Goal: Transaction & Acquisition: Download file/media

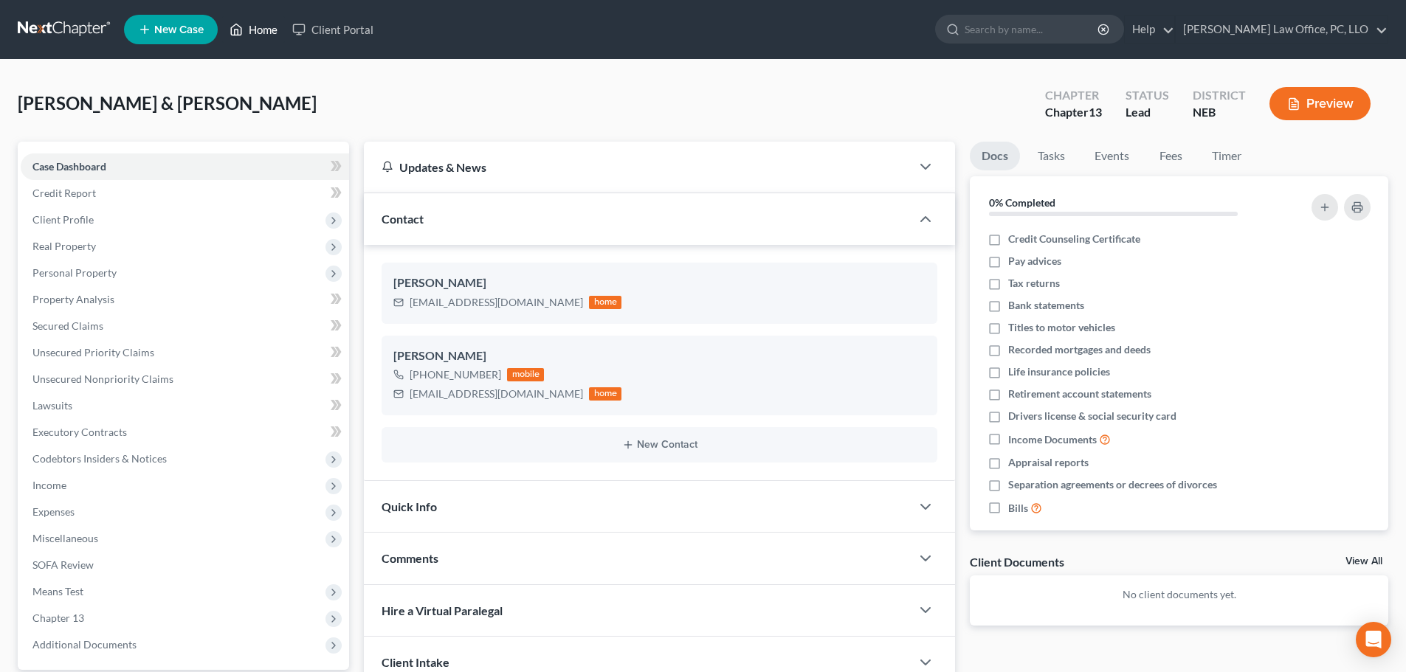
click at [251, 24] on link "Home" at bounding box center [253, 29] width 63 height 27
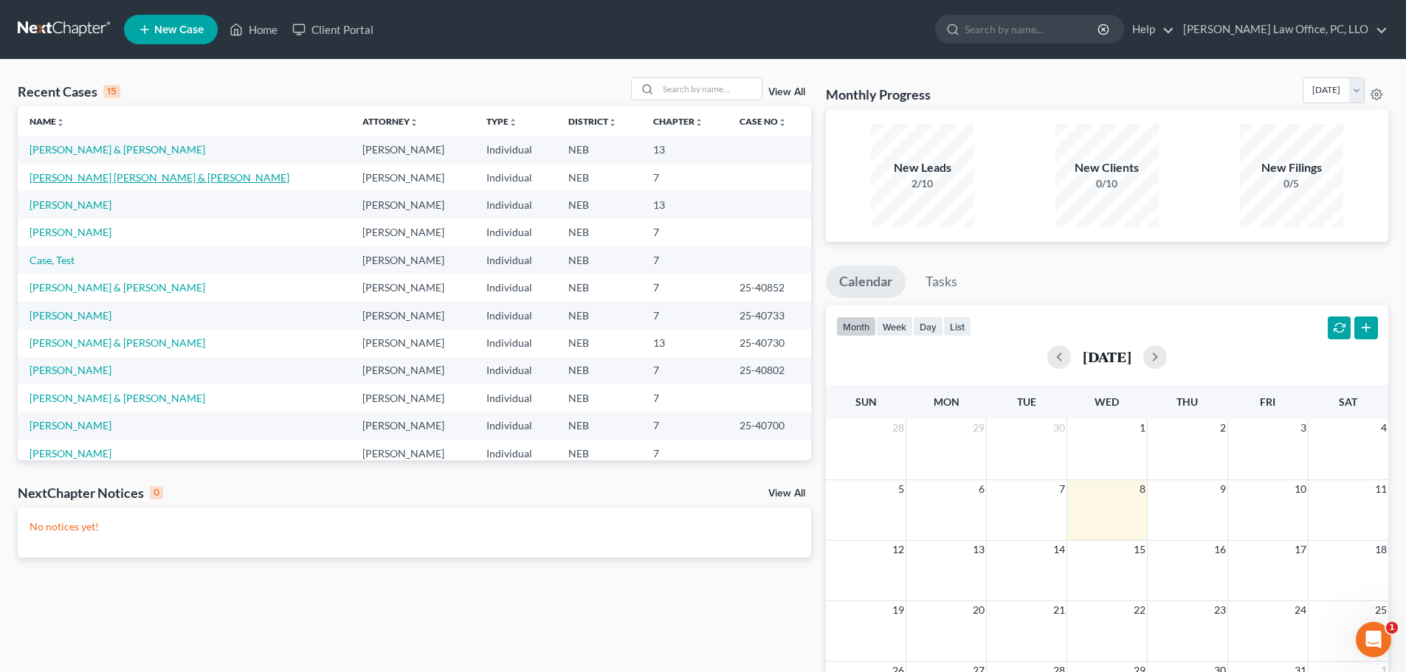
click at [151, 171] on link "[PERSON_NAME] [PERSON_NAME] & [PERSON_NAME]" at bounding box center [160, 177] width 260 height 13
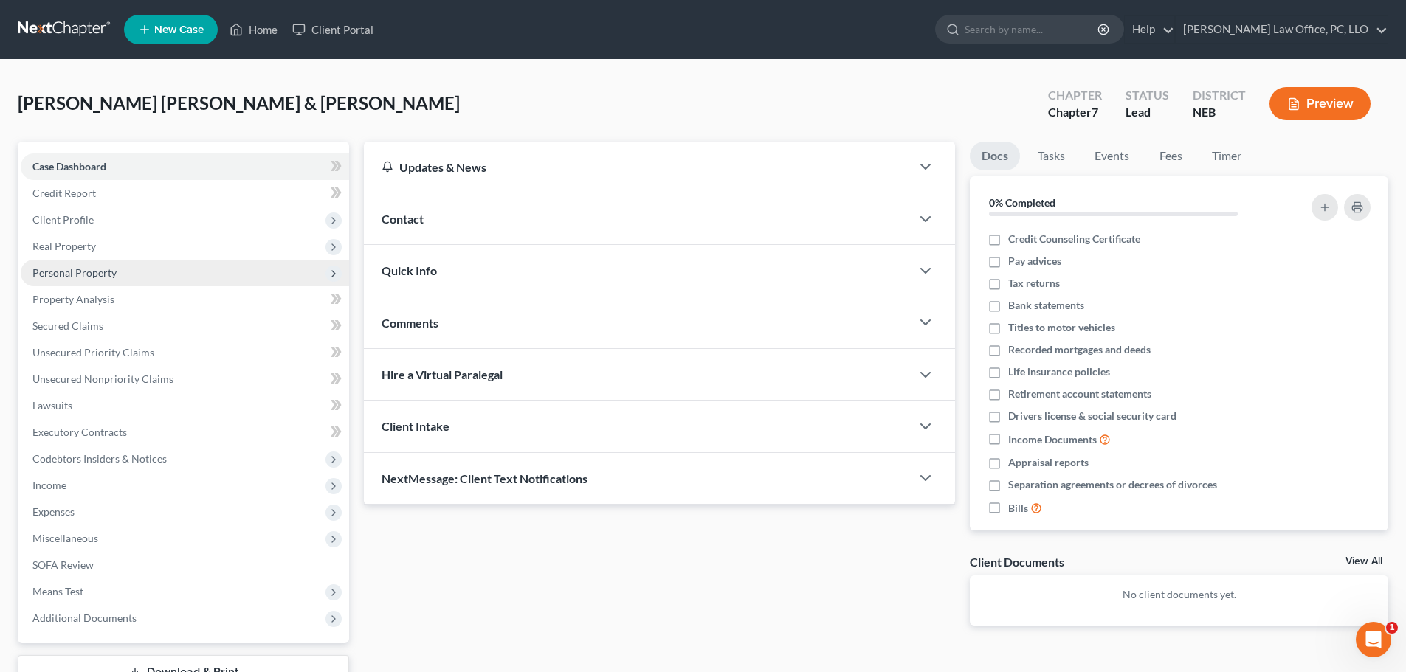
click at [99, 268] on span "Personal Property" at bounding box center [74, 272] width 84 height 13
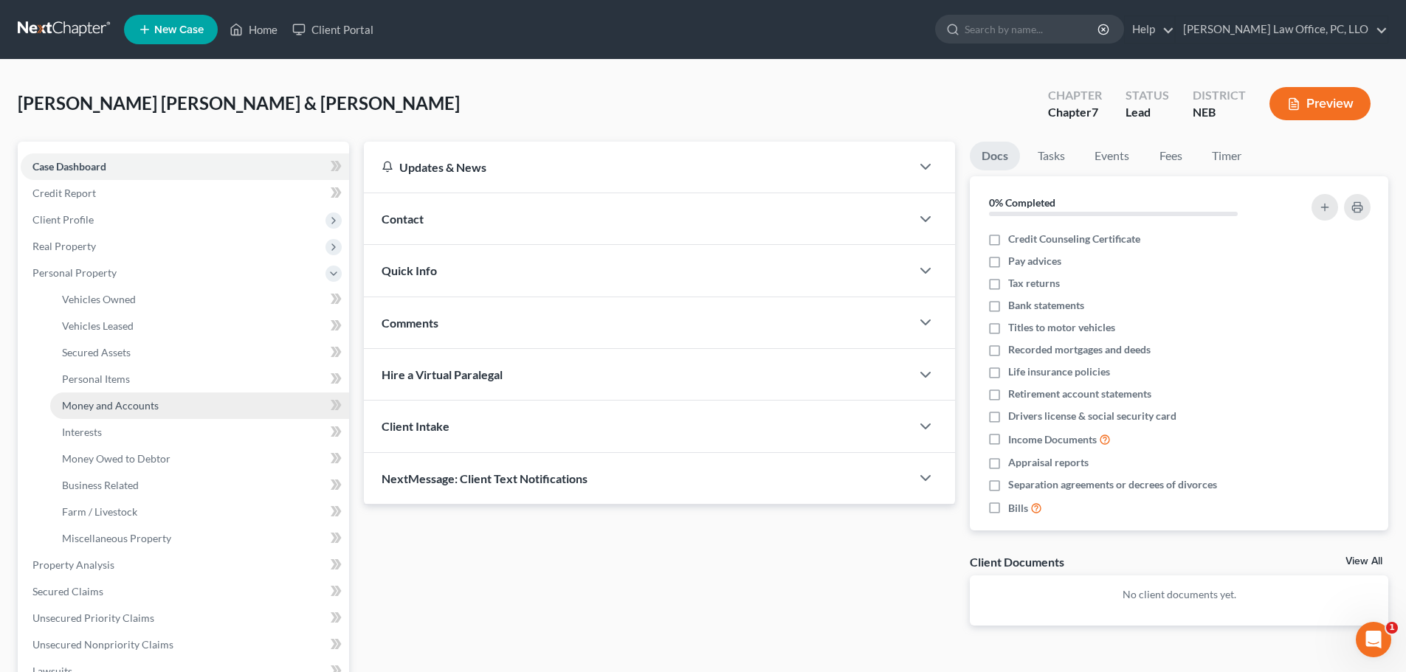
click at [125, 406] on span "Money and Accounts" at bounding box center [110, 405] width 97 height 13
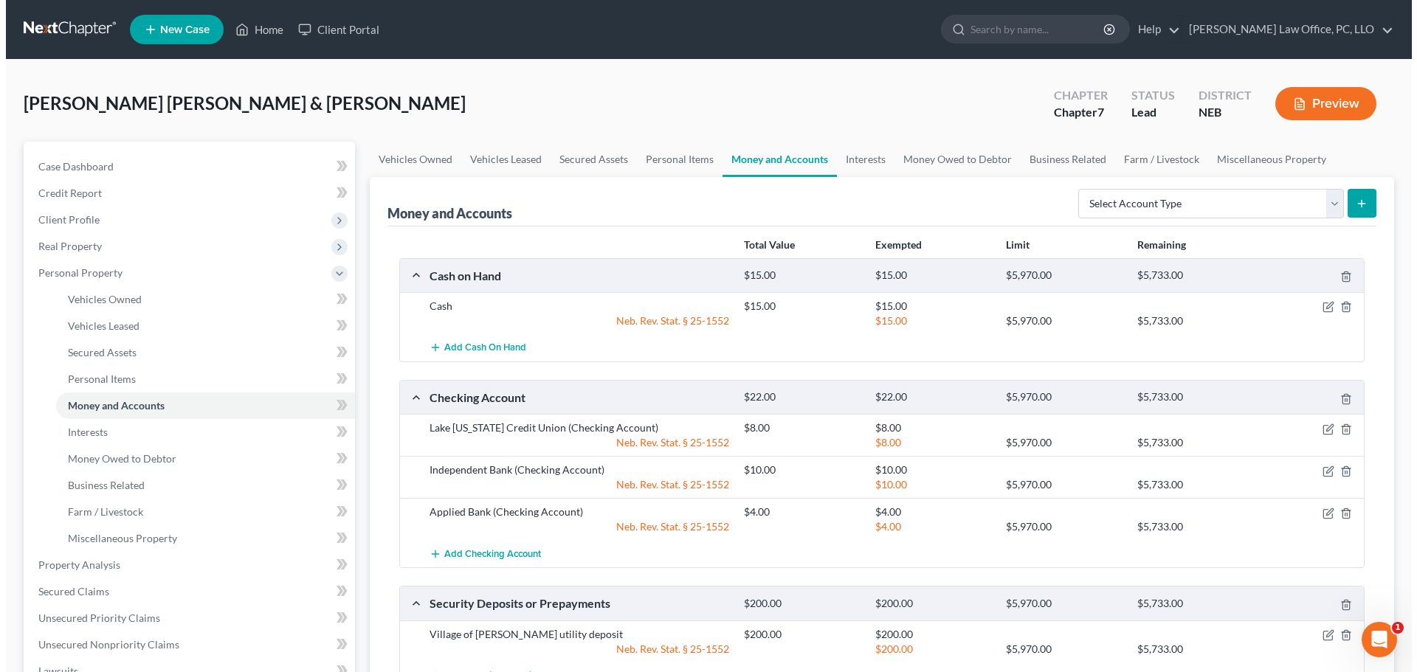
scroll to position [61, 0]
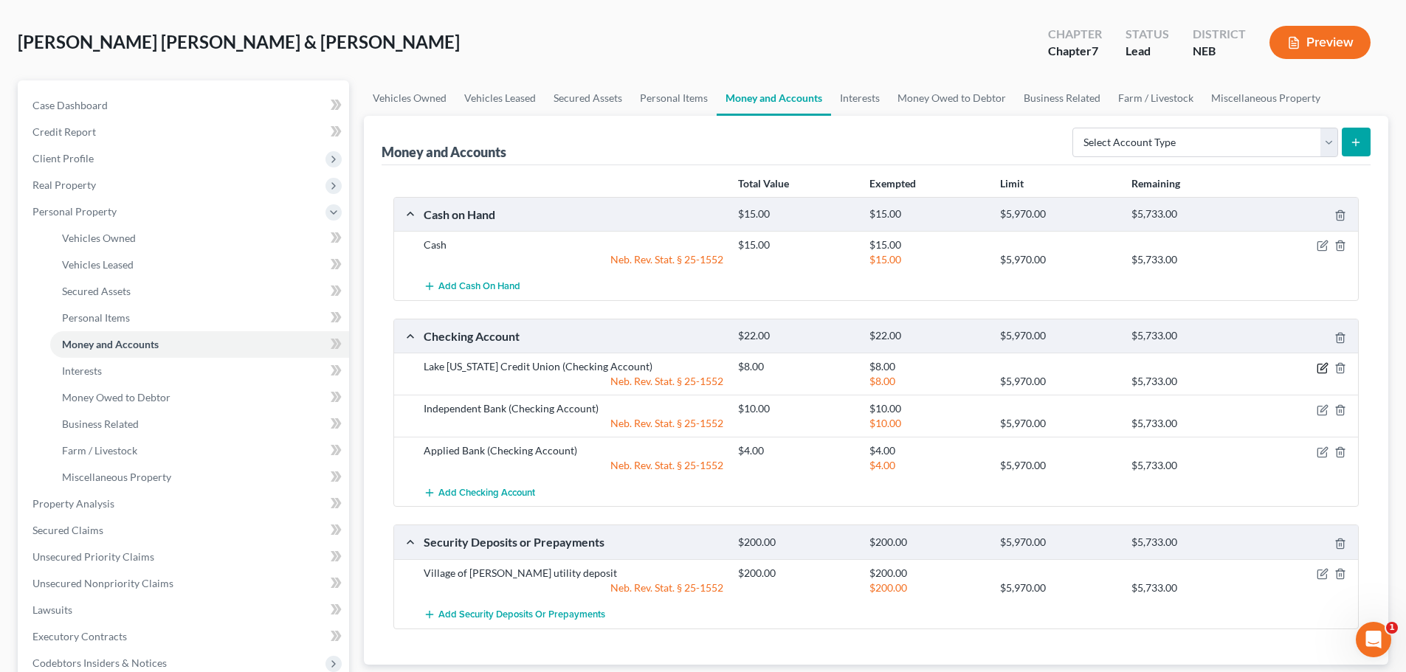
click at [1327, 368] on icon "button" at bounding box center [1322, 368] width 12 height 12
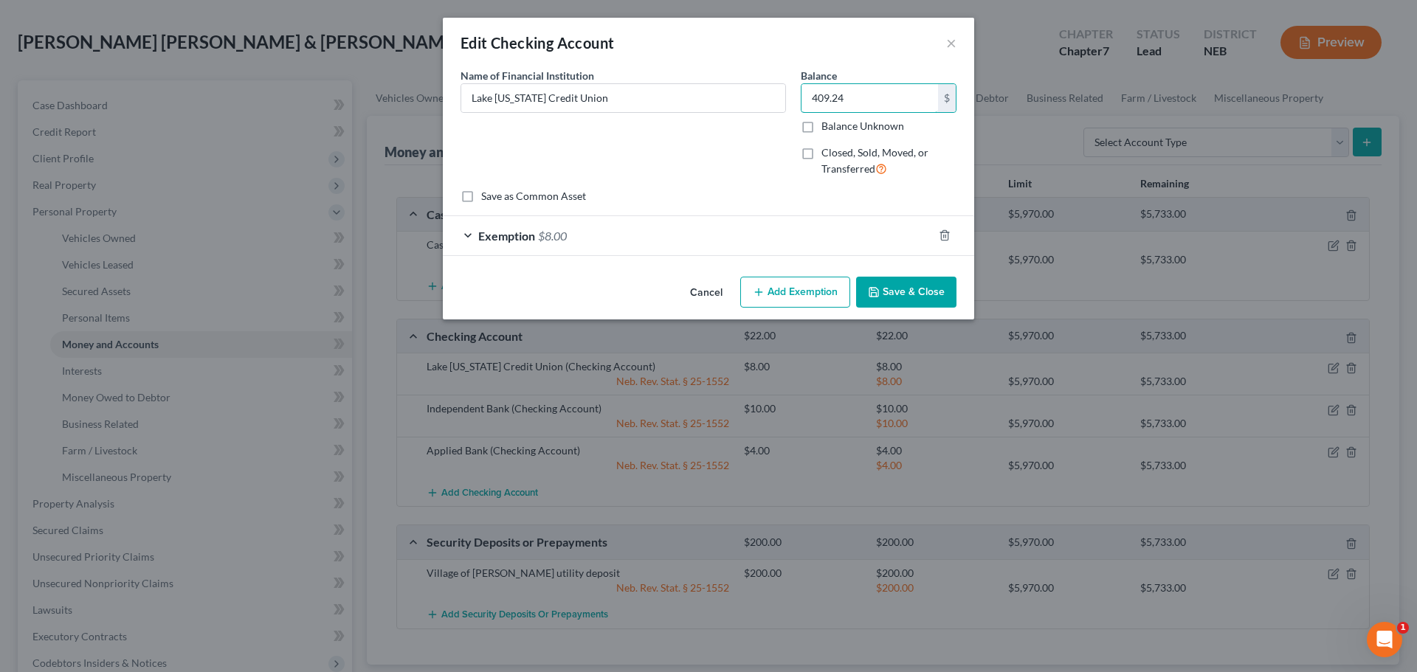
type input "409.24"
click at [702, 224] on div "Exemption $8.00" at bounding box center [688, 235] width 490 height 39
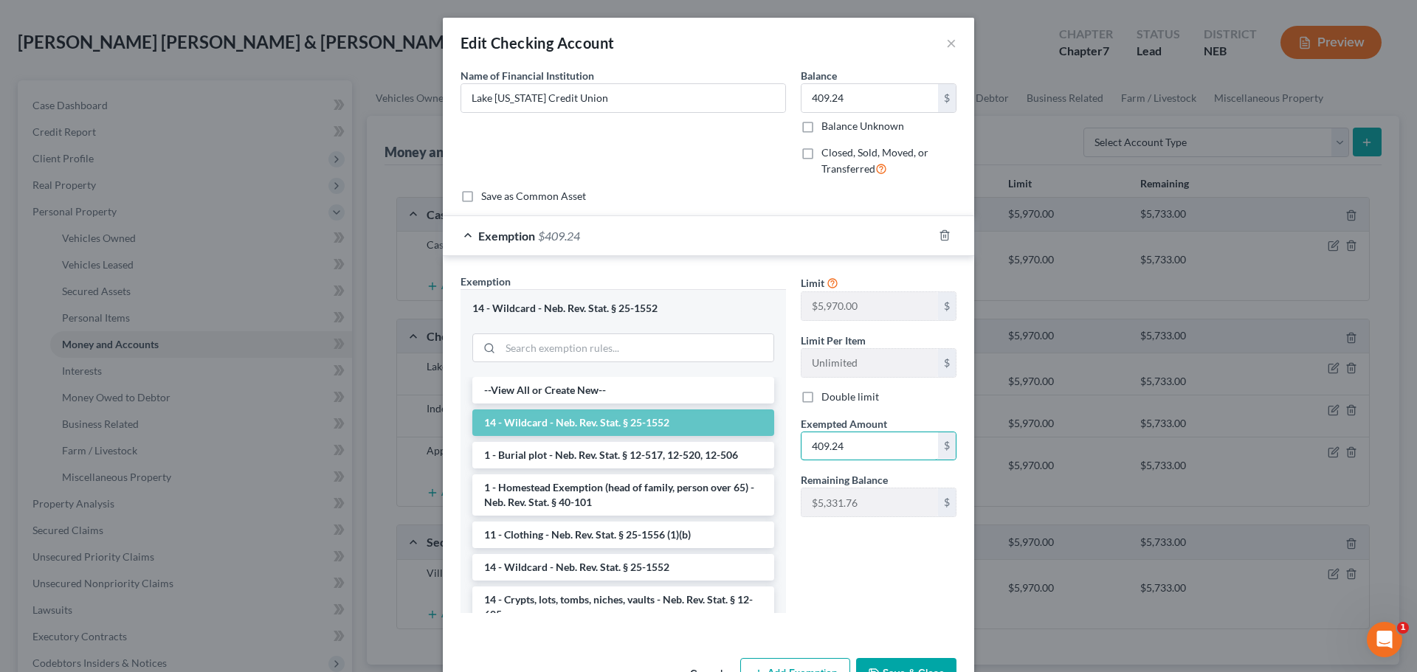
type input "409.24"
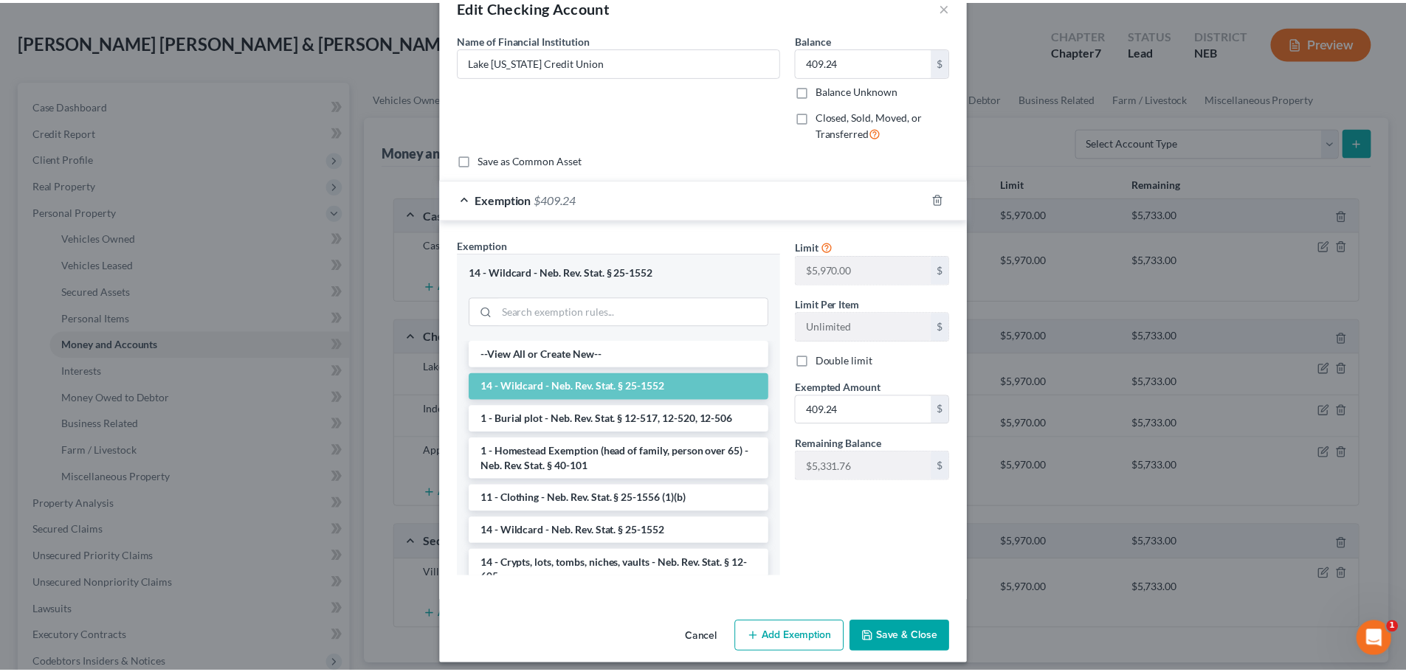
scroll to position [38, 0]
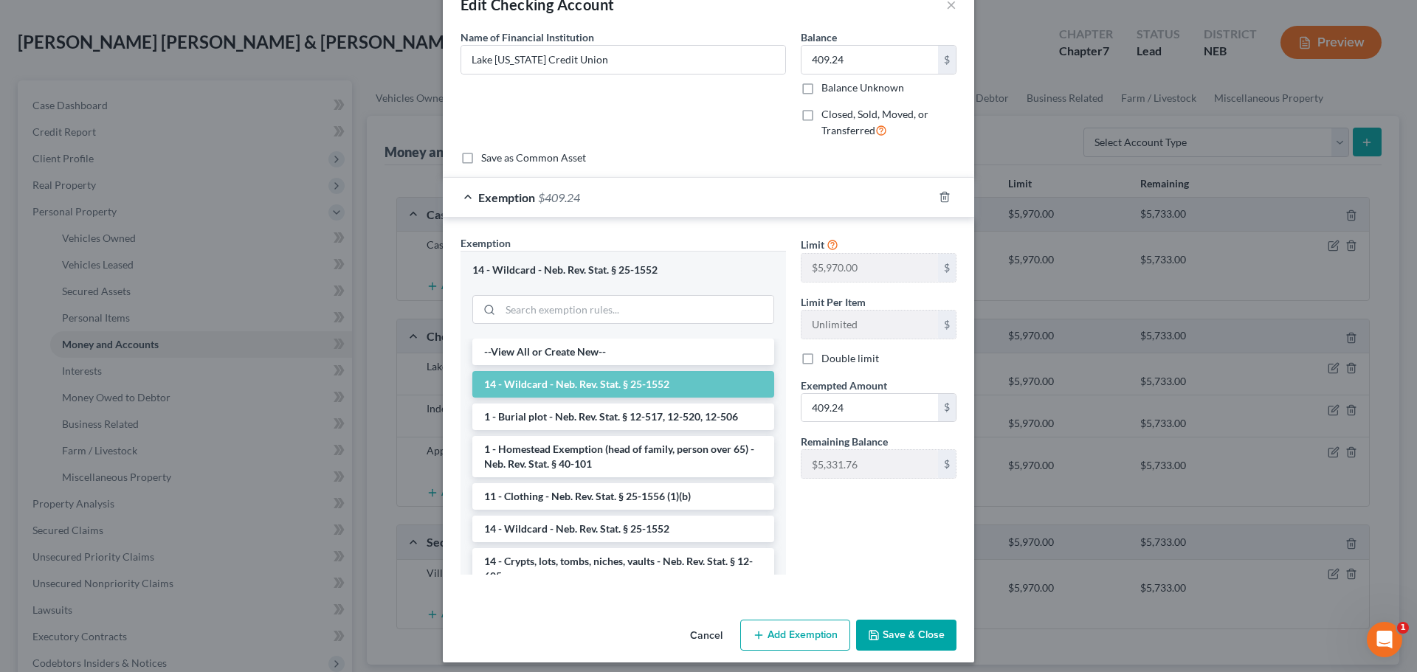
click at [902, 629] on button "Save & Close" at bounding box center [906, 635] width 100 height 31
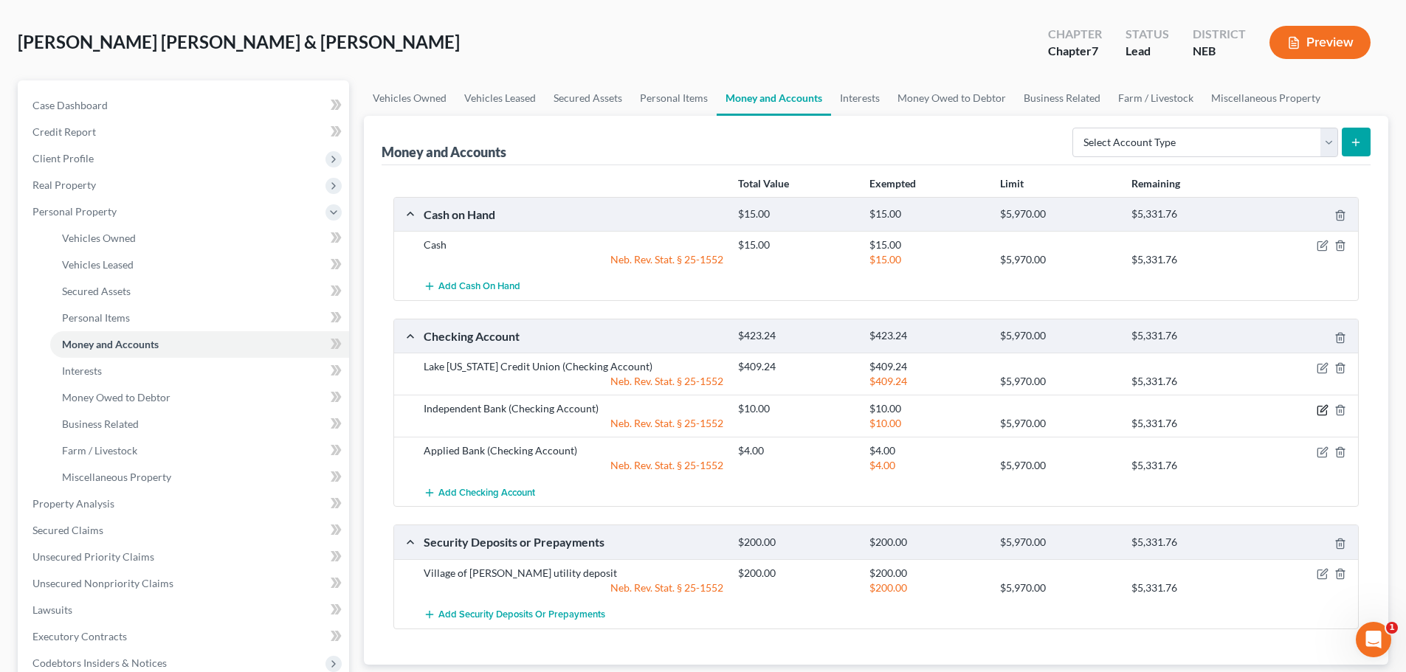
click at [1325, 410] on icon "button" at bounding box center [1322, 410] width 12 height 12
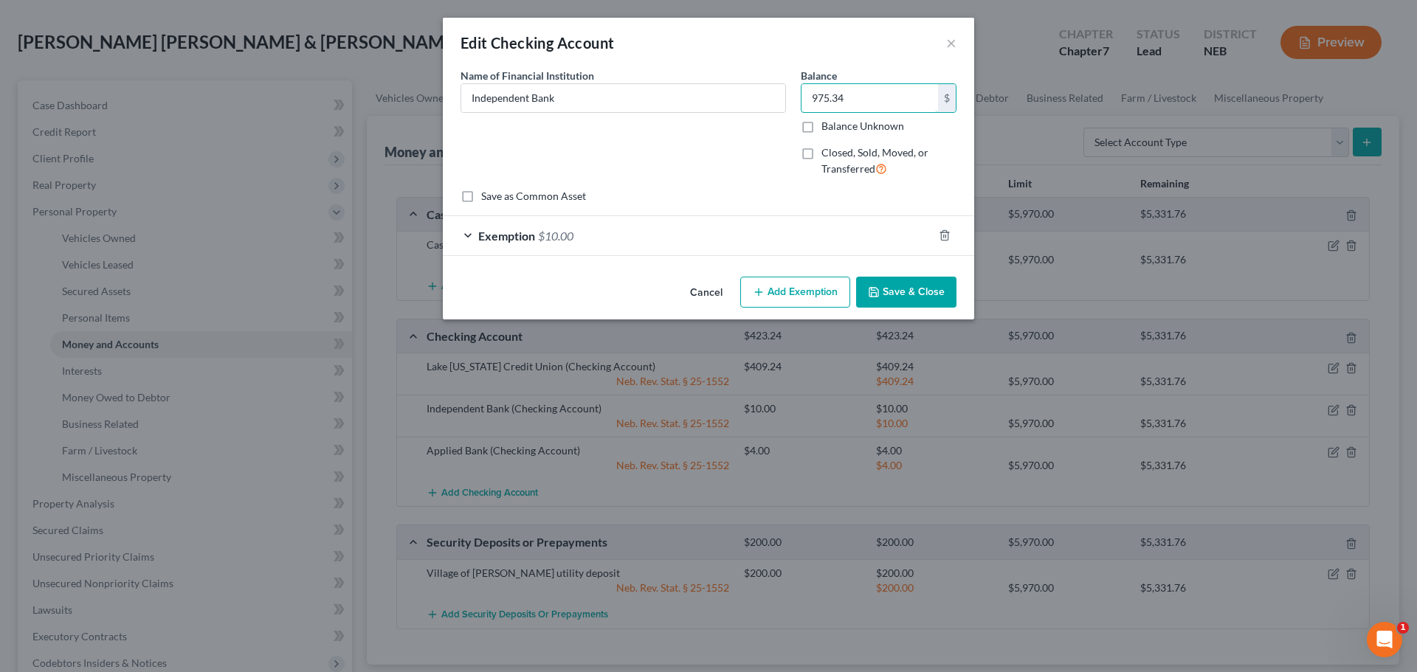
type input "975.34"
click at [694, 231] on div "Exemption $10.00" at bounding box center [688, 235] width 490 height 39
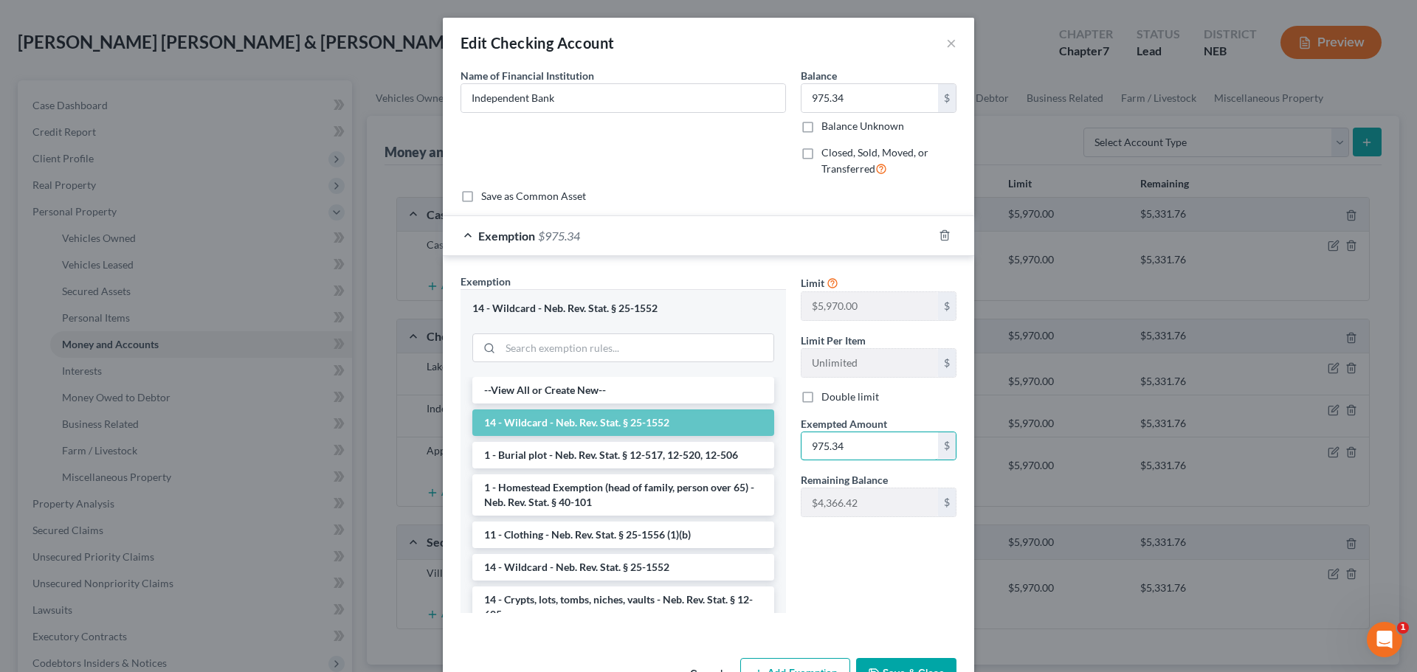
type input "975.34"
click at [902, 663] on button "Save & Close" at bounding box center [906, 673] width 100 height 31
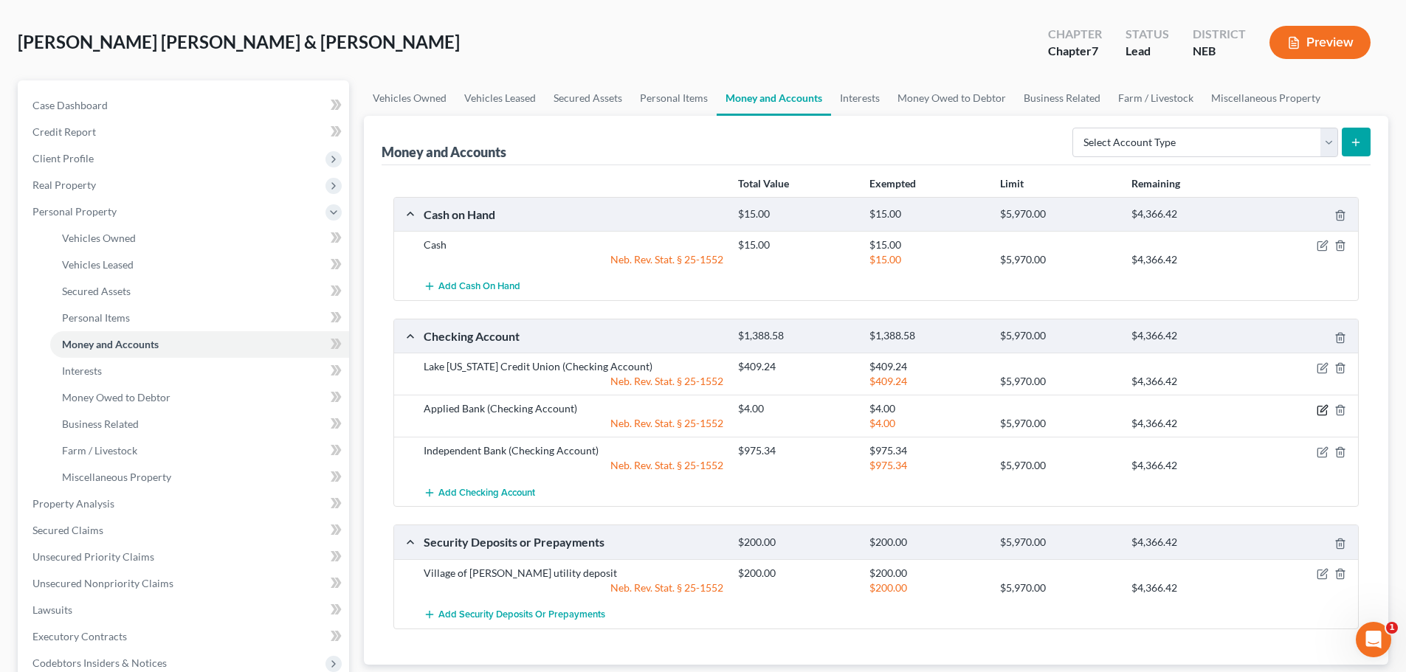
click at [1324, 405] on icon "button" at bounding box center [1322, 410] width 12 height 12
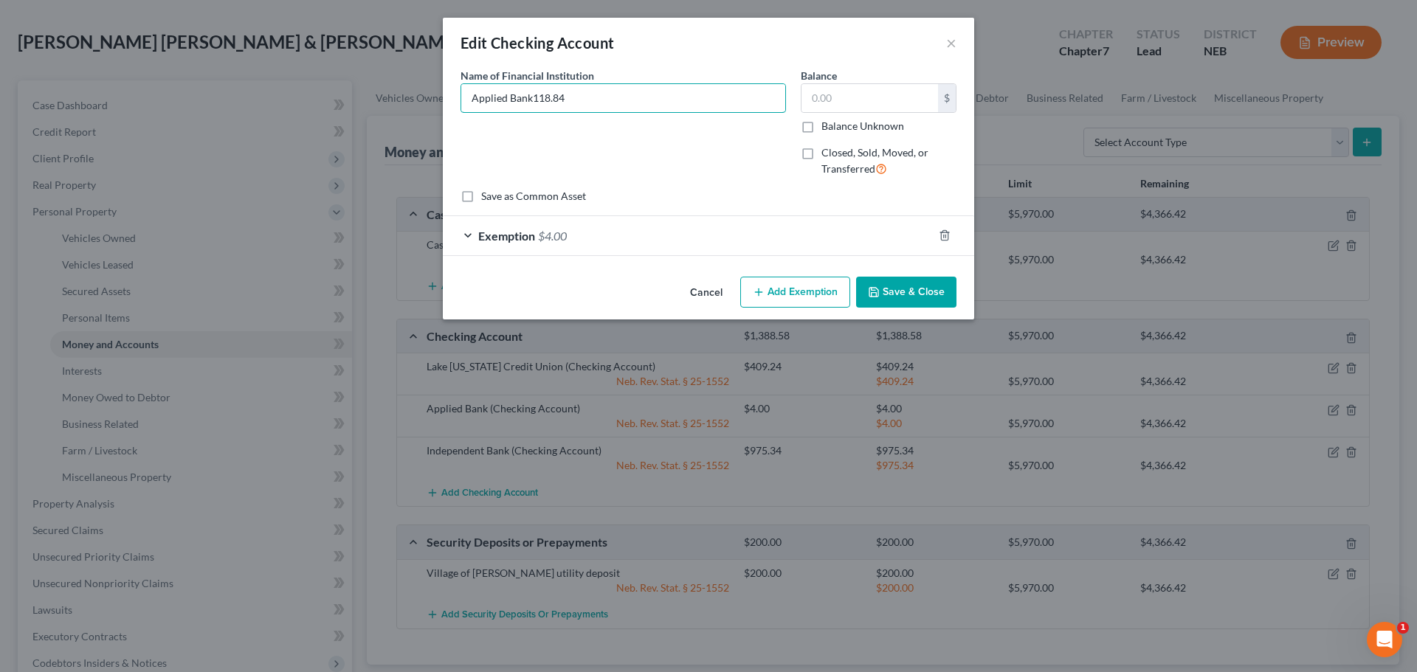
type input "Applied Bank118.84"
drag, startPoint x: 730, startPoint y: 232, endPoint x: 726, endPoint y: 224, distance: 8.9
click at [733, 233] on div "Exemption $4.00" at bounding box center [688, 235] width 490 height 39
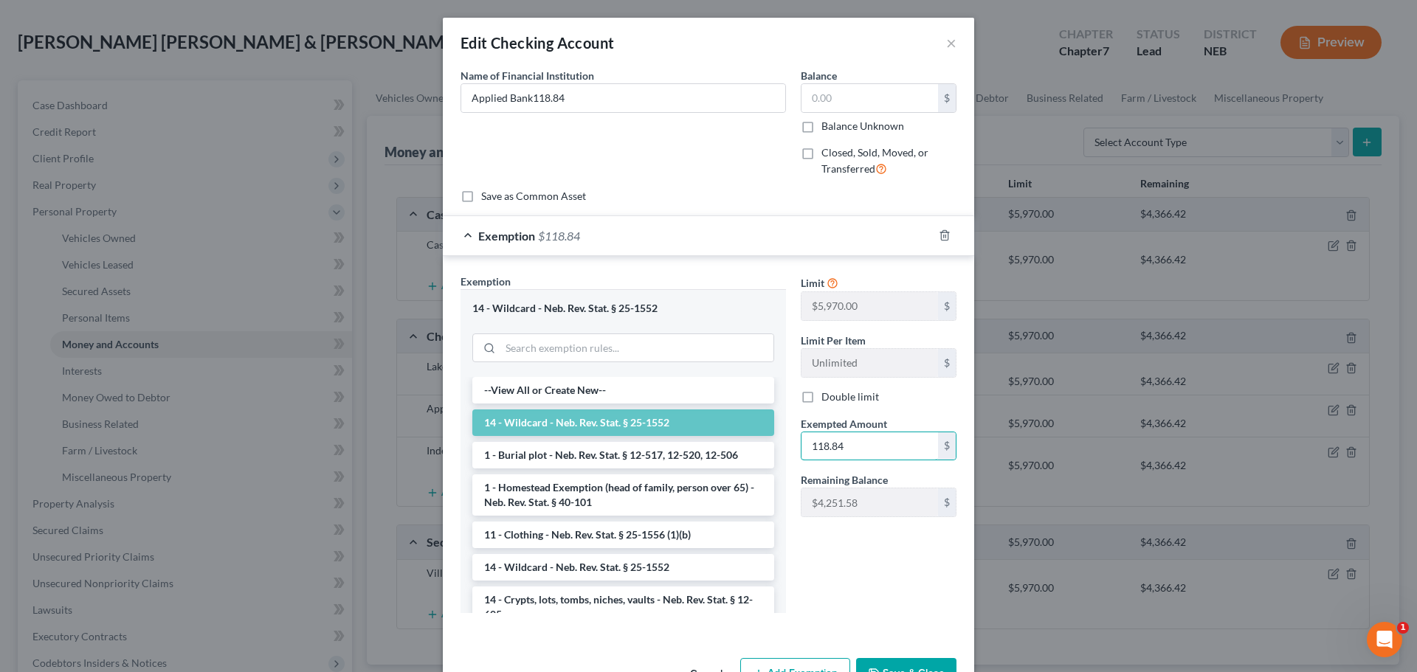
type input "118.84"
click at [900, 662] on button "Save & Close" at bounding box center [906, 673] width 100 height 31
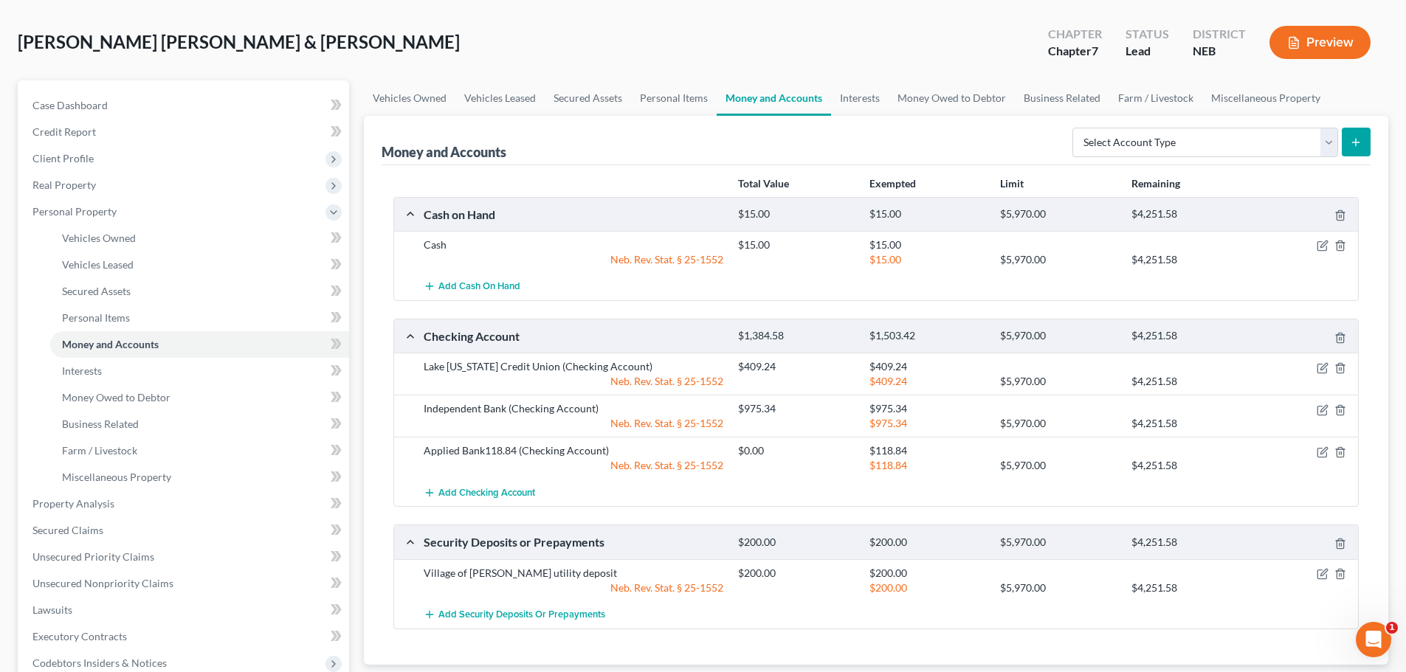
scroll to position [0, 0]
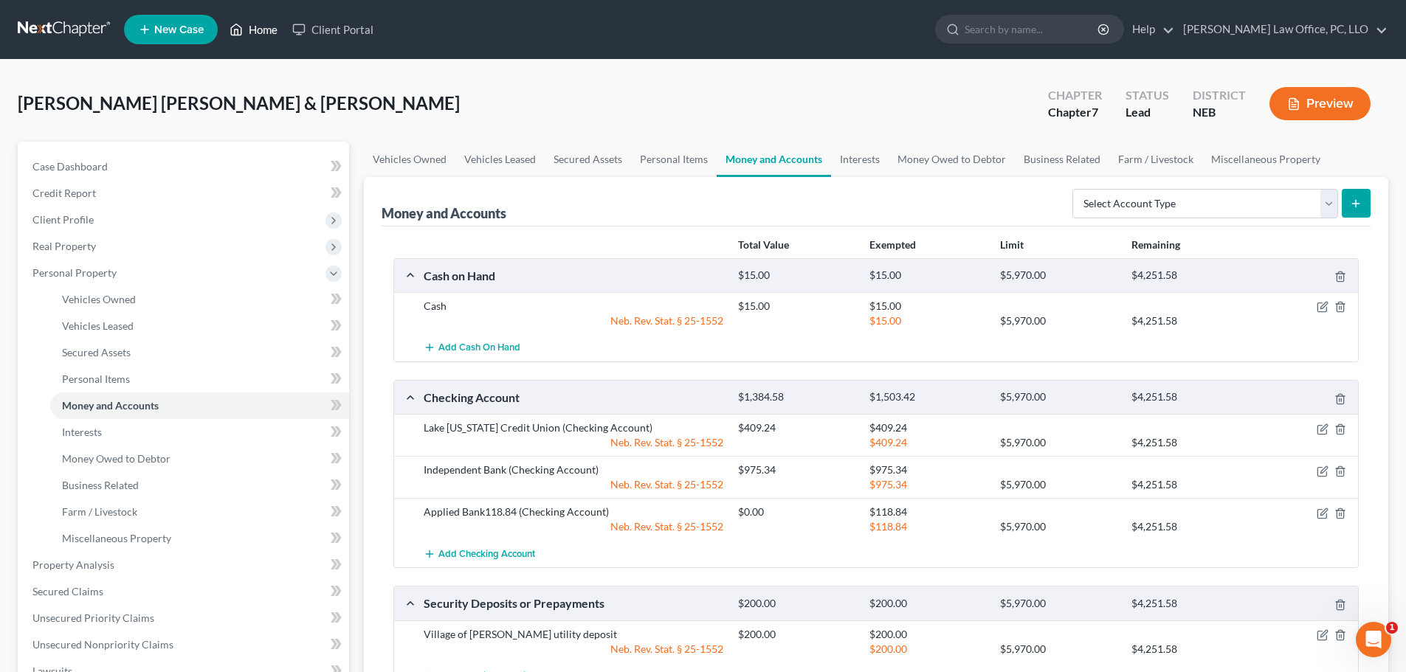
click at [258, 30] on link "Home" at bounding box center [253, 29] width 63 height 27
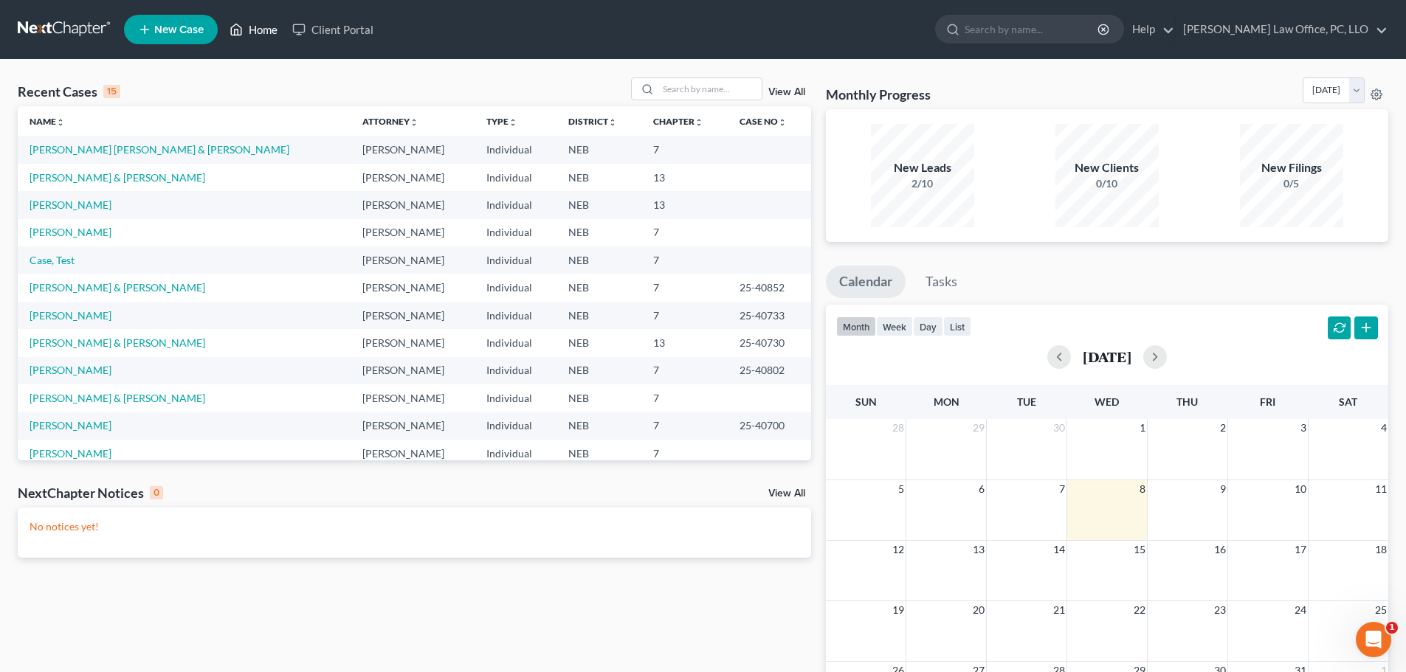
click at [264, 30] on link "Home" at bounding box center [253, 29] width 63 height 27
click at [260, 28] on link "Home" at bounding box center [253, 29] width 63 height 27
click at [206, 151] on link "[PERSON_NAME] [PERSON_NAME] & [PERSON_NAME]" at bounding box center [160, 149] width 260 height 13
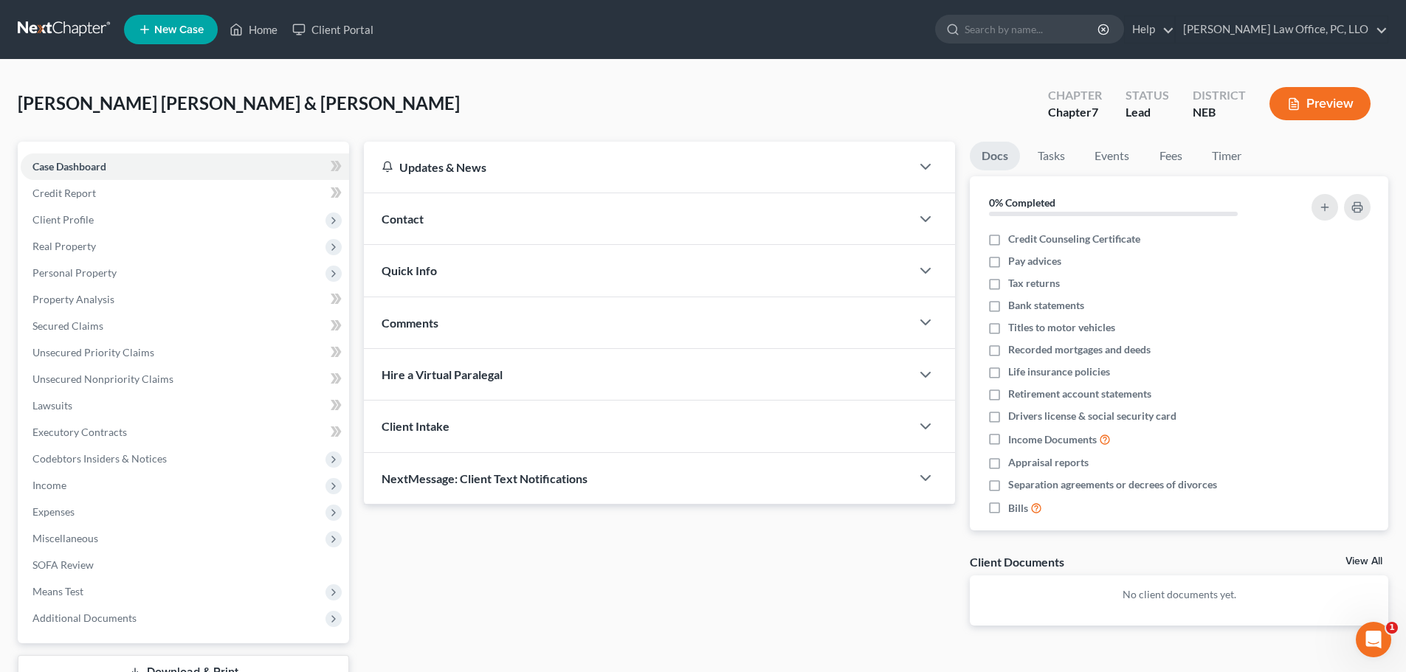
scroll to position [112, 0]
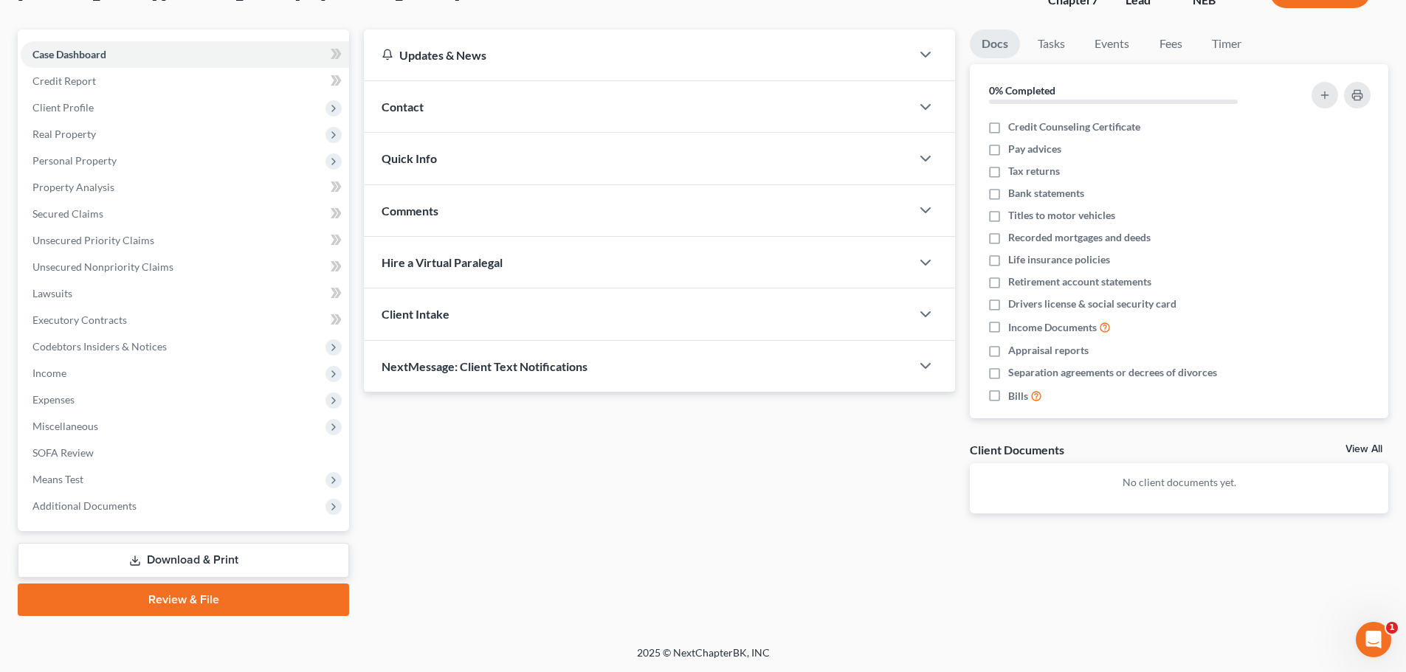
click at [198, 558] on link "Download & Print" at bounding box center [183, 560] width 331 height 35
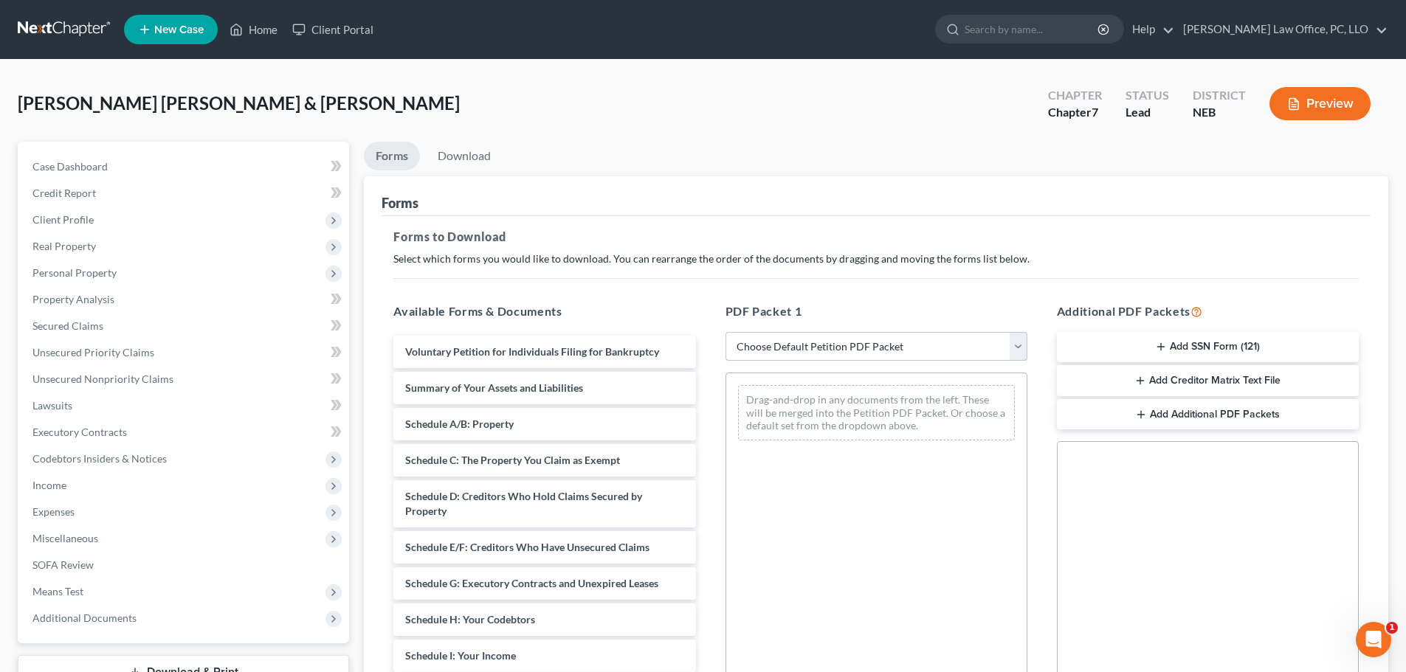
click at [1018, 347] on select "Choose Default Petition PDF Packet Complete Bankruptcy Petition (all forms and …" at bounding box center [876, 347] width 302 height 30
select select "0"
click at [725, 332] on select "Choose Default Petition PDF Packet Complete Bankruptcy Petition (all forms and …" at bounding box center [876, 347] width 302 height 30
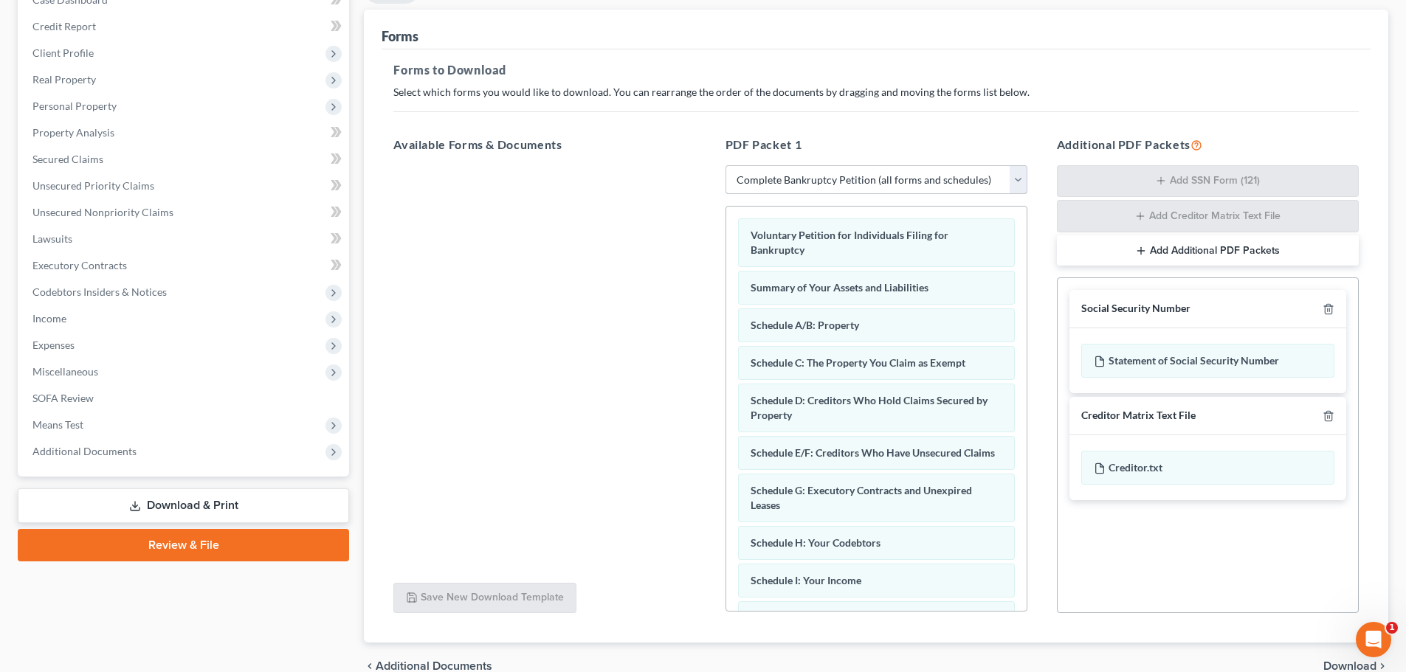
scroll to position [198, 0]
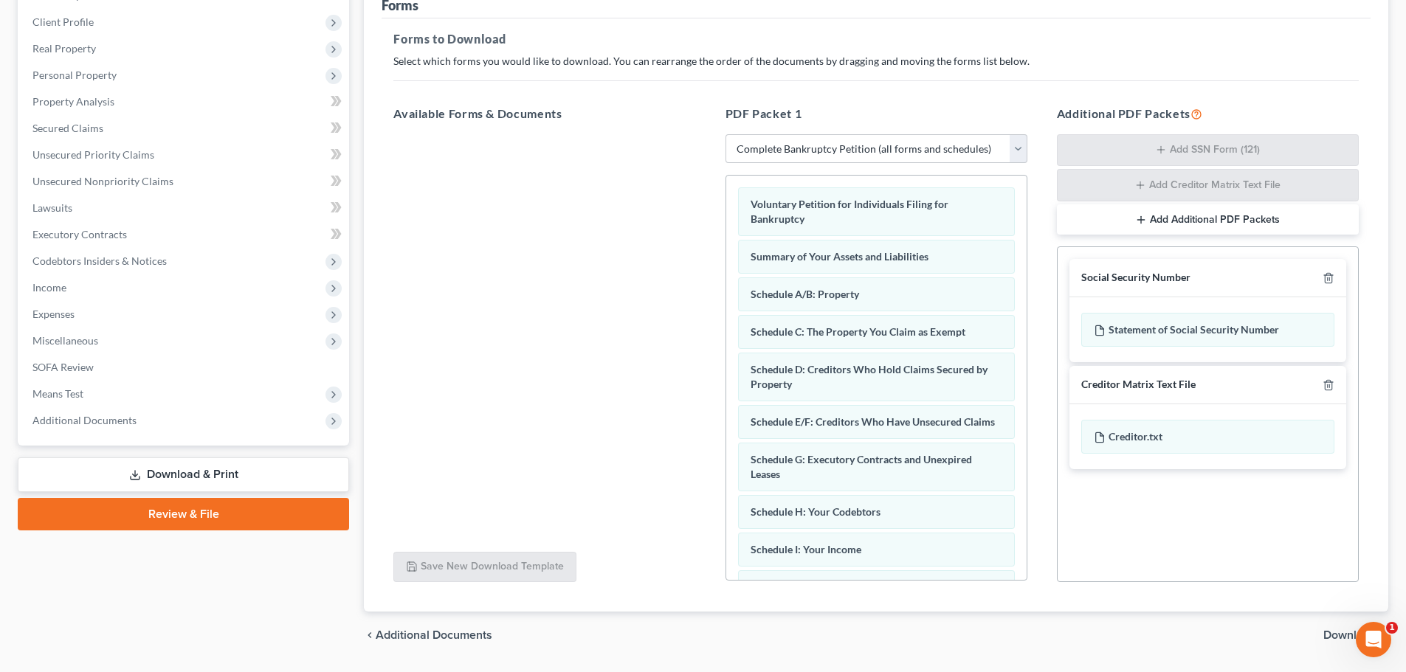
click at [1339, 632] on span "Download" at bounding box center [1349, 635] width 53 height 12
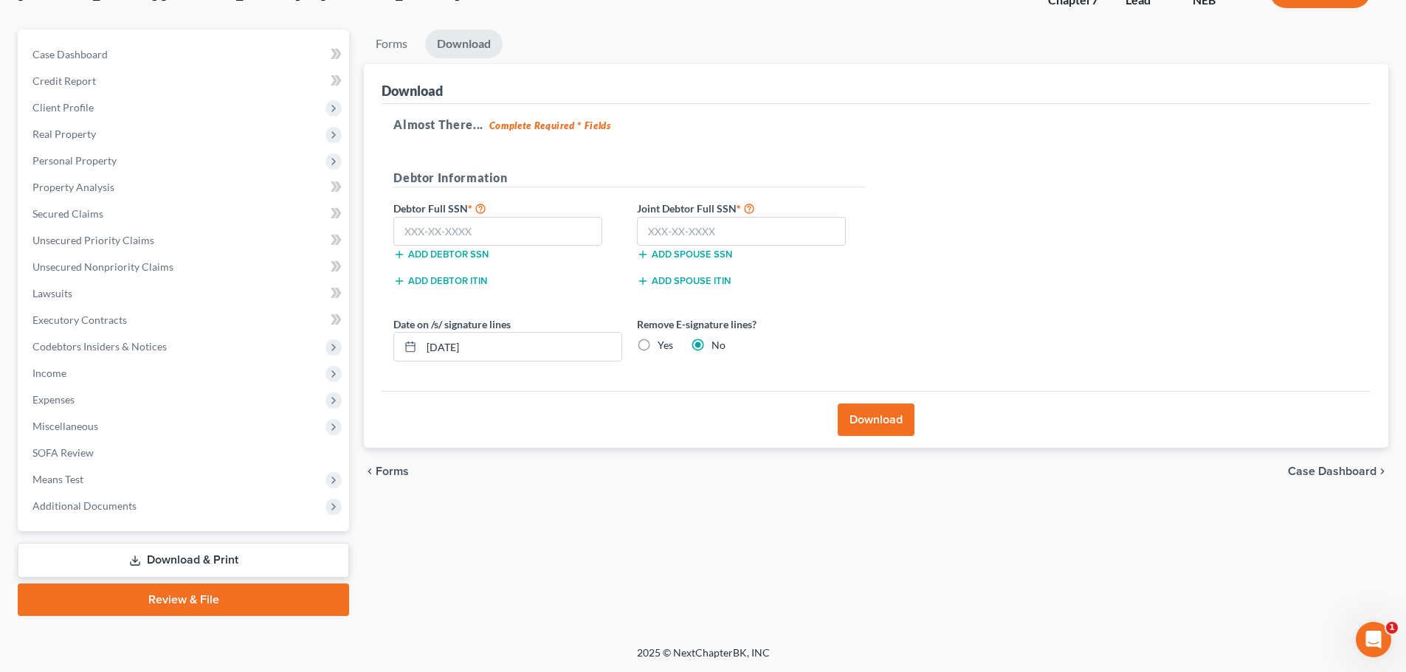
scroll to position [112, 0]
click at [493, 233] on input "text" at bounding box center [497, 232] width 209 height 30
type input "583-60-7380"
click at [744, 233] on input "text" at bounding box center [741, 232] width 209 height 30
type input "376-82-4911"
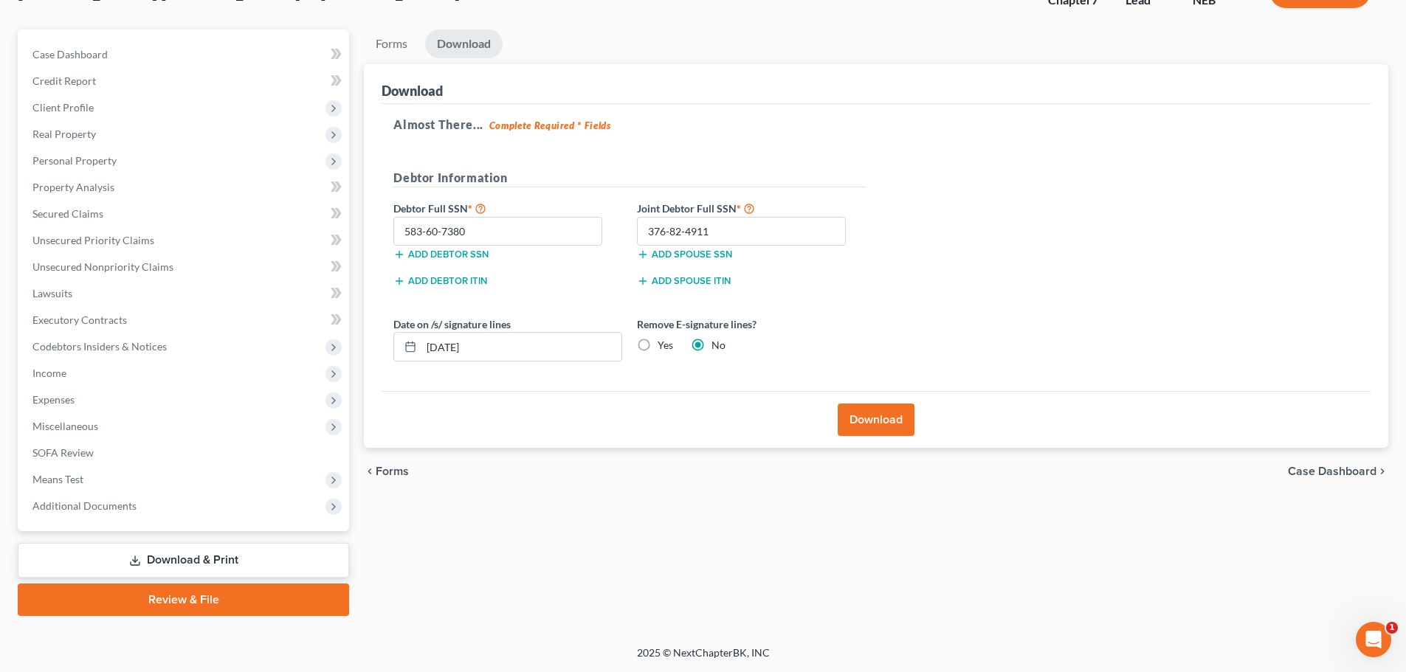
click at [884, 421] on button "Download" at bounding box center [876, 420] width 77 height 32
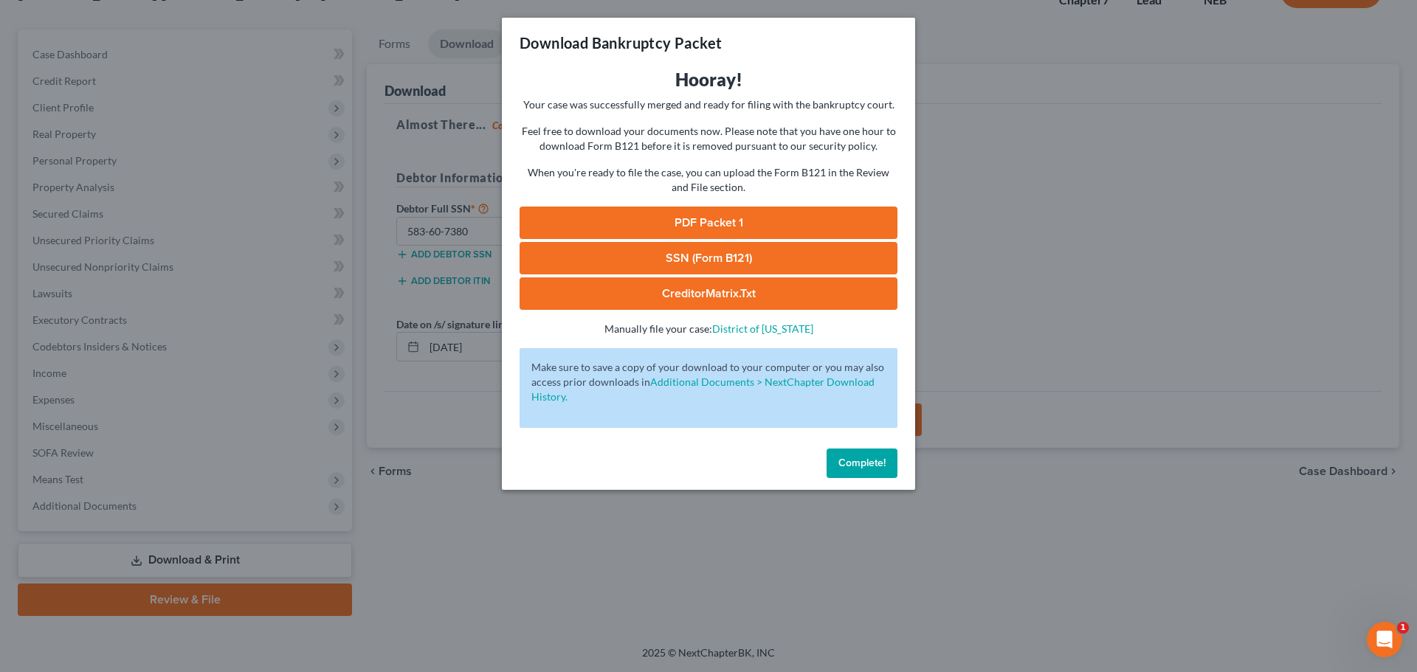
click at [745, 220] on link "PDF Packet 1" at bounding box center [708, 223] width 378 height 32
click at [734, 254] on link "SSN (Form B121)" at bounding box center [708, 258] width 378 height 32
click at [716, 291] on link "CreditorMatrix.txt" at bounding box center [708, 293] width 378 height 32
click at [862, 460] on span "Complete!" at bounding box center [861, 463] width 47 height 13
